Goal: Use online tool/utility: Utilize a website feature to perform a specific function

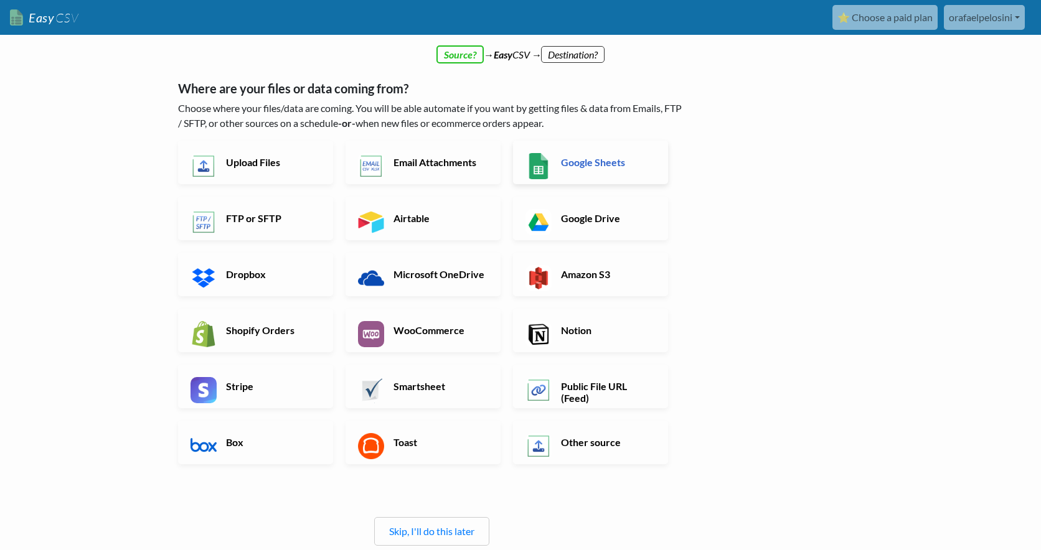
click at [578, 174] on link "Google Sheets" at bounding box center [590, 163] width 155 height 44
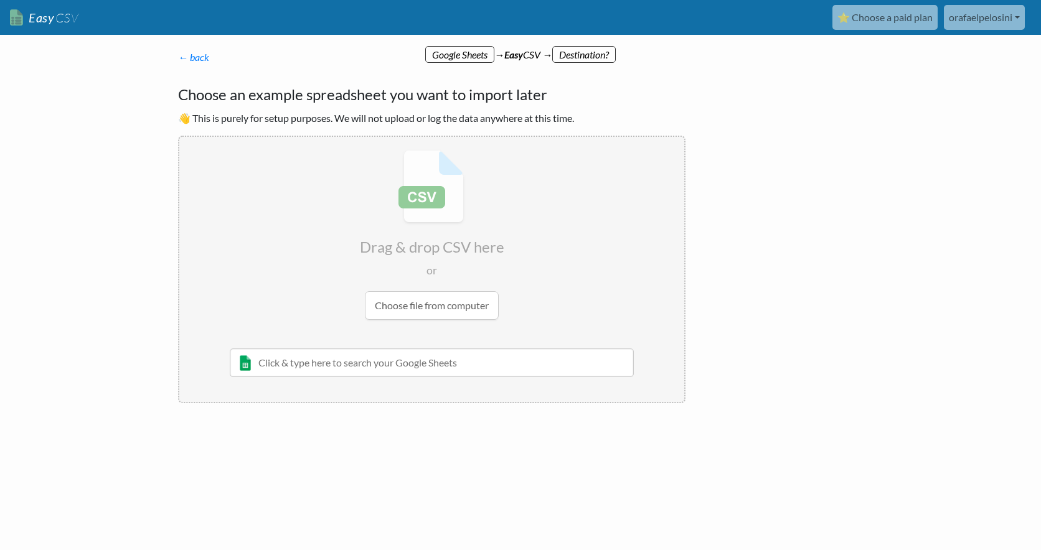
click at [410, 359] on input "text" at bounding box center [432, 363] width 404 height 29
click at [247, 367] on input "text" at bounding box center [432, 363] width 404 height 29
click at [285, 368] on input "text" at bounding box center [432, 363] width 404 height 29
click at [289, 362] on input "text" at bounding box center [432, 363] width 404 height 29
type input "c"
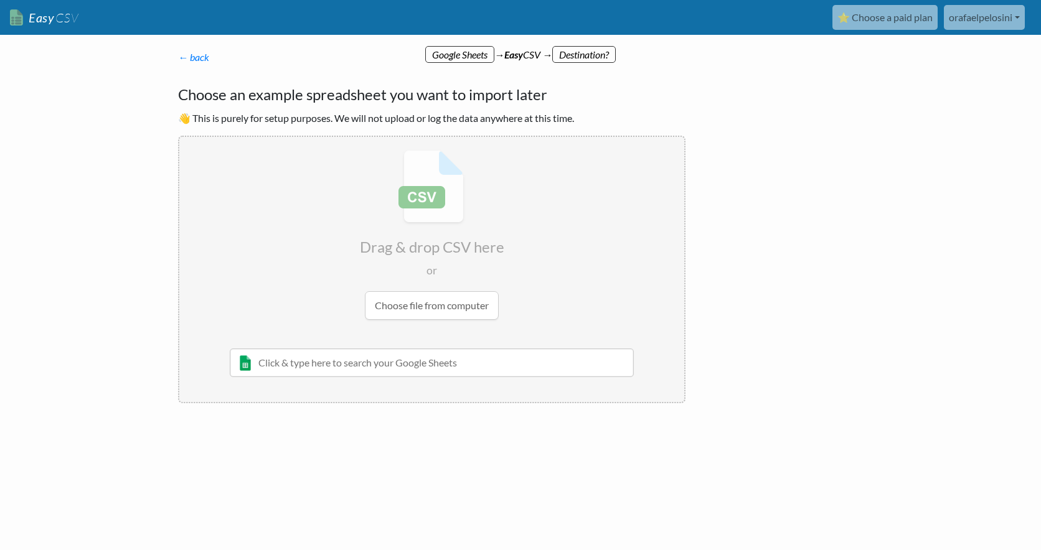
click at [464, 309] on input "file" at bounding box center [431, 235] width 505 height 196
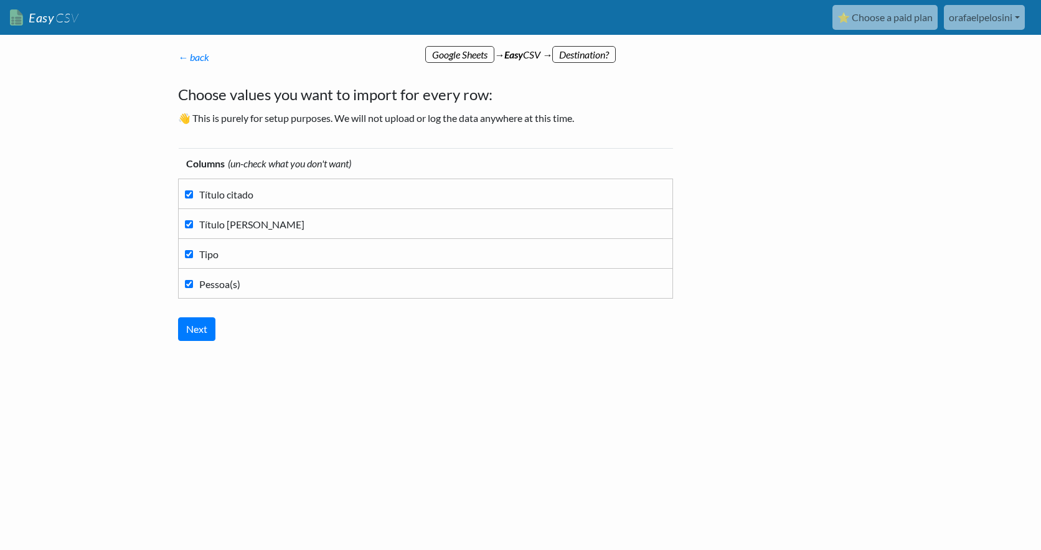
click at [203, 342] on div "Columns (un-check what you don't want) Título citado Título em inglês Tipo Pess…" at bounding box center [431, 245] width 507 height 218
click at [203, 329] on input "Next" at bounding box center [196, 329] width 37 height 24
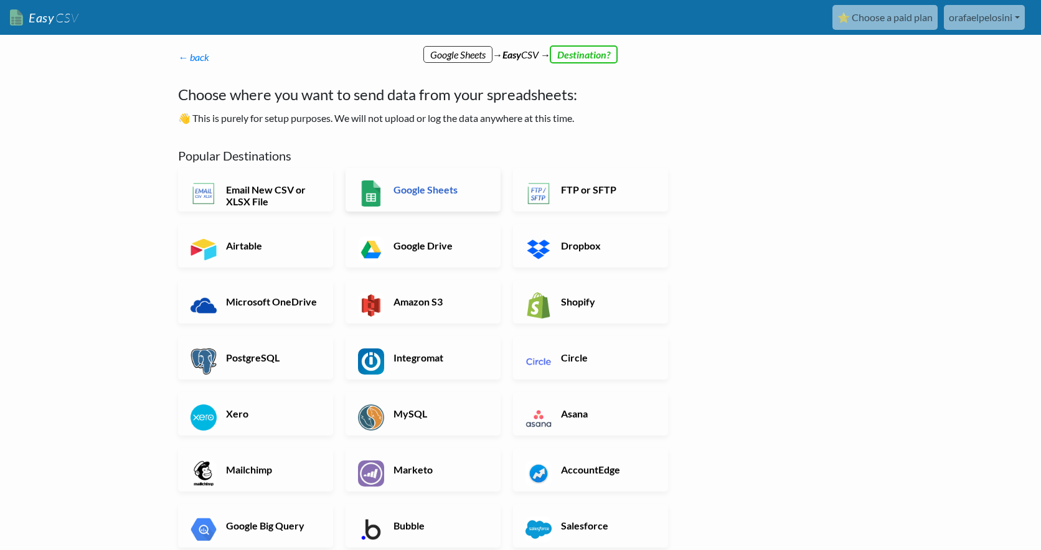
click at [401, 202] on link "Google Sheets" at bounding box center [422, 190] width 155 height 44
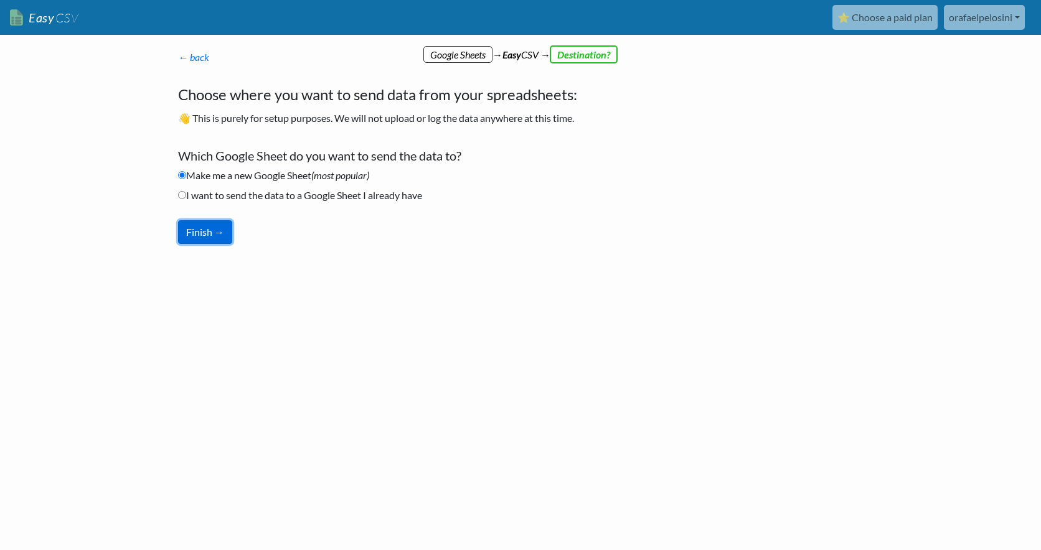
click at [199, 225] on button "Finish →" at bounding box center [205, 232] width 54 height 24
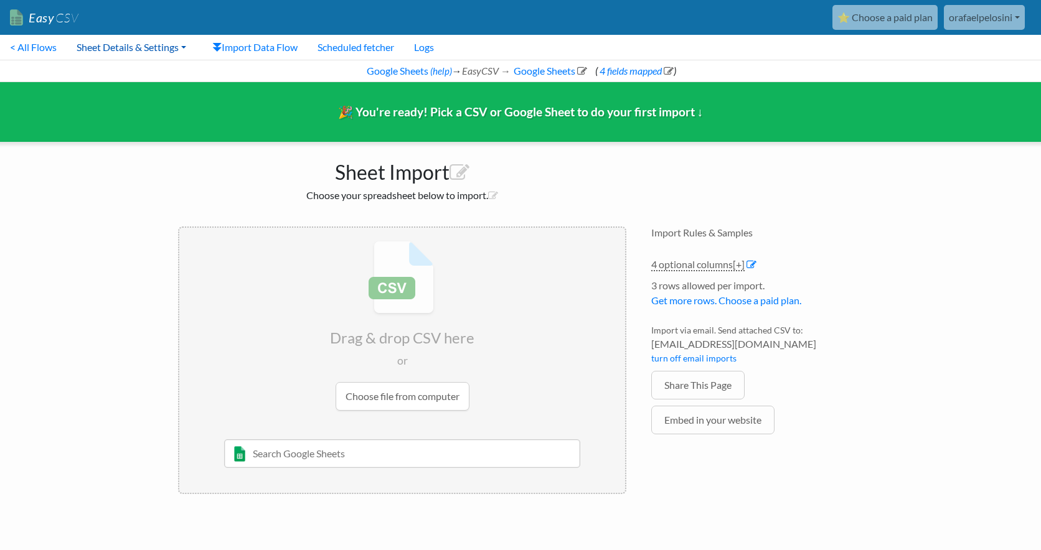
click at [154, 43] on link "Sheet Details & Settings" at bounding box center [131, 47] width 129 height 25
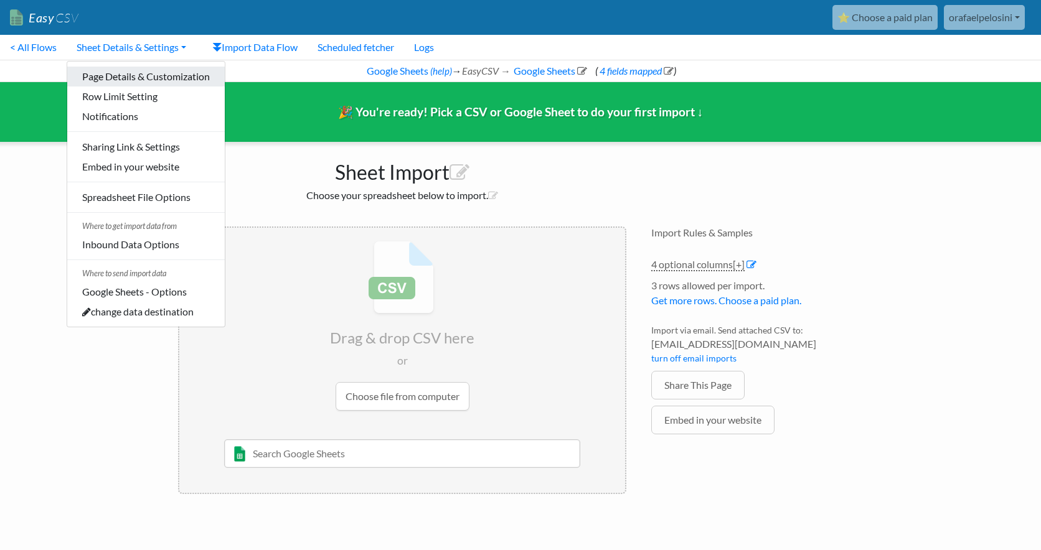
click at [148, 77] on link "Page Details & Customization" at bounding box center [145, 77] width 157 height 20
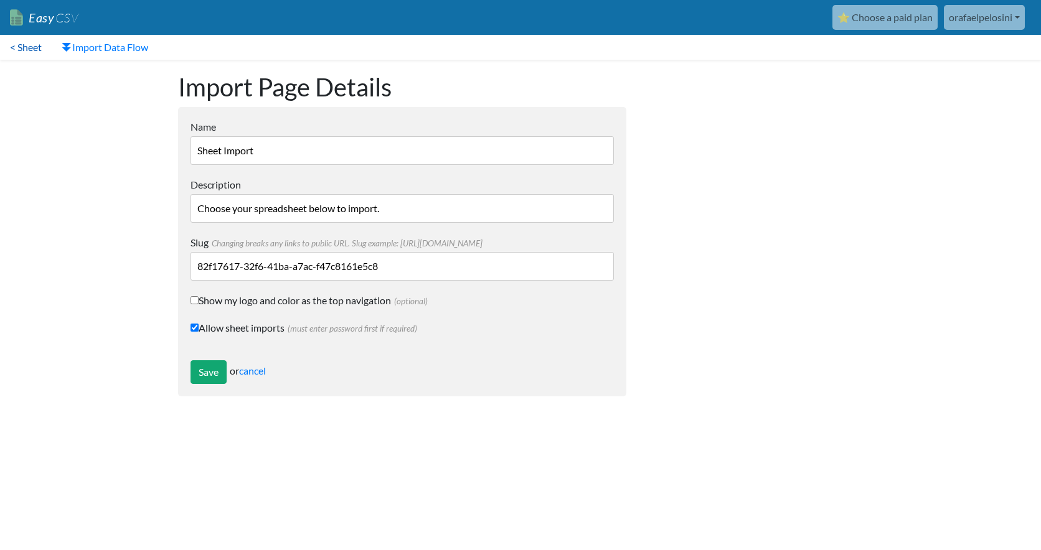
click at [30, 50] on link "< Sheet" at bounding box center [26, 47] width 52 height 25
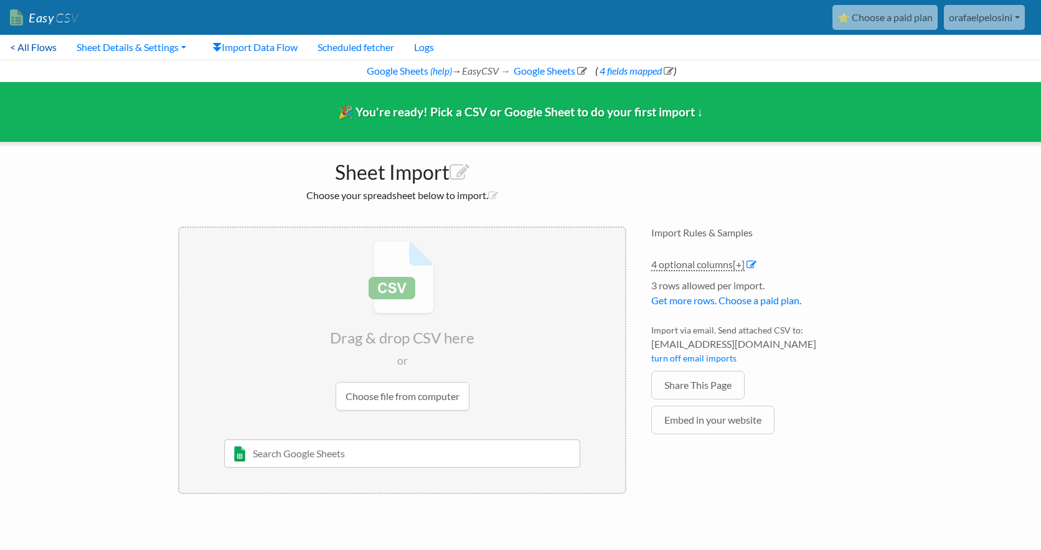
click at [23, 40] on link "< All Flows" at bounding box center [33, 47] width 67 height 25
click at [22, 19] on link "Easy CSV" at bounding box center [44, 18] width 68 height 26
click at [726, 416] on link "Embed in your website" at bounding box center [712, 420] width 123 height 29
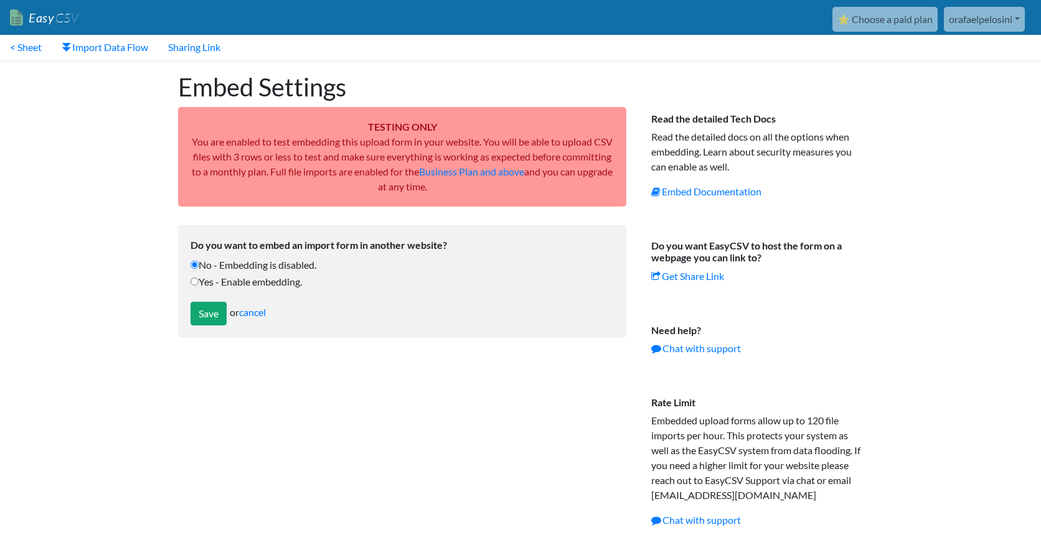
click at [865, 21] on link "⭐ Choose a paid plan" at bounding box center [884, 19] width 105 height 25
